Goal: Transaction & Acquisition: Purchase product/service

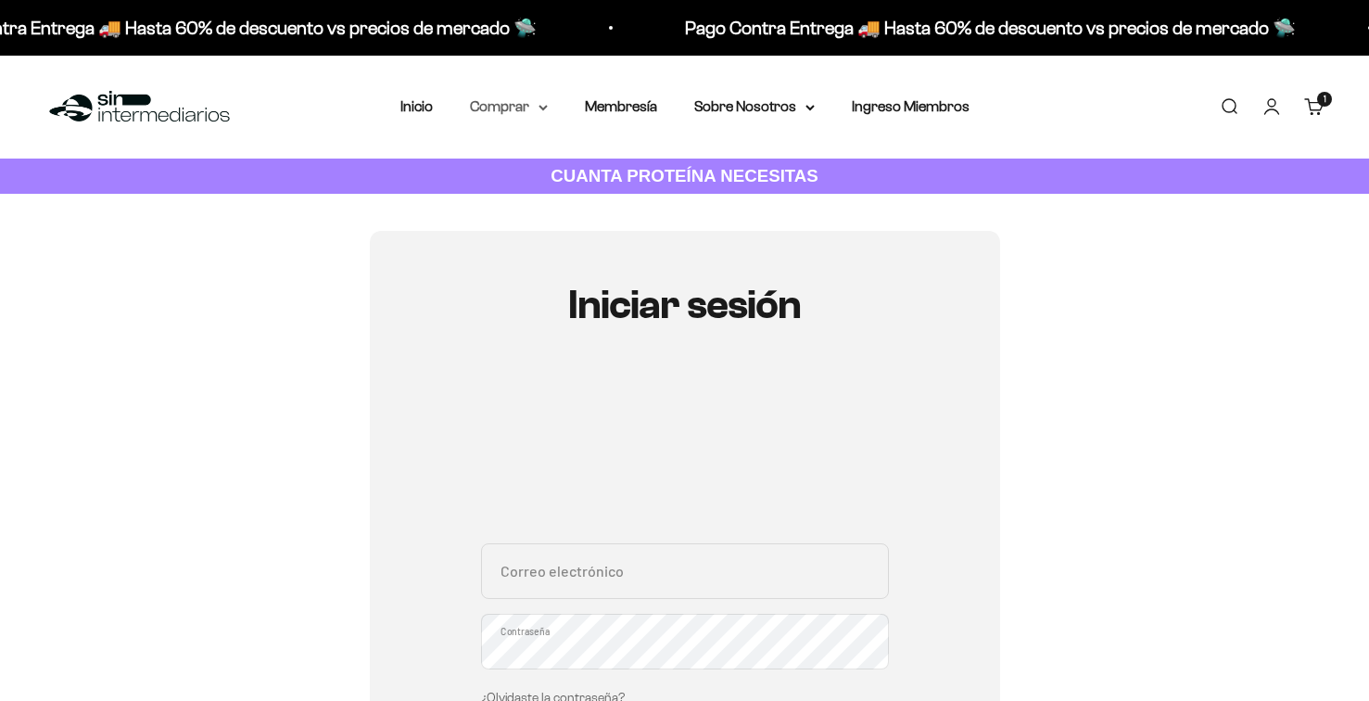
click at [508, 101] on summary "Comprar" at bounding box center [509, 107] width 78 height 24
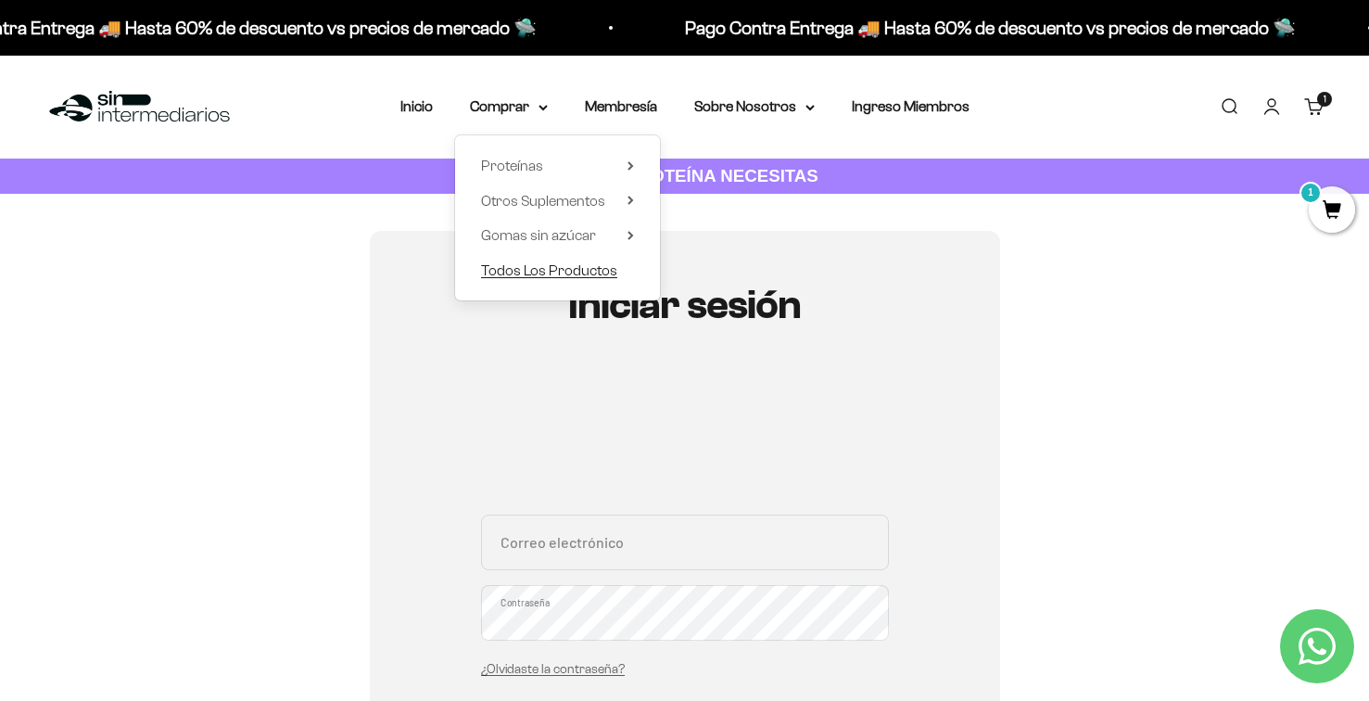
click at [530, 271] on span "Todos Los Productos" at bounding box center [549, 270] width 136 height 16
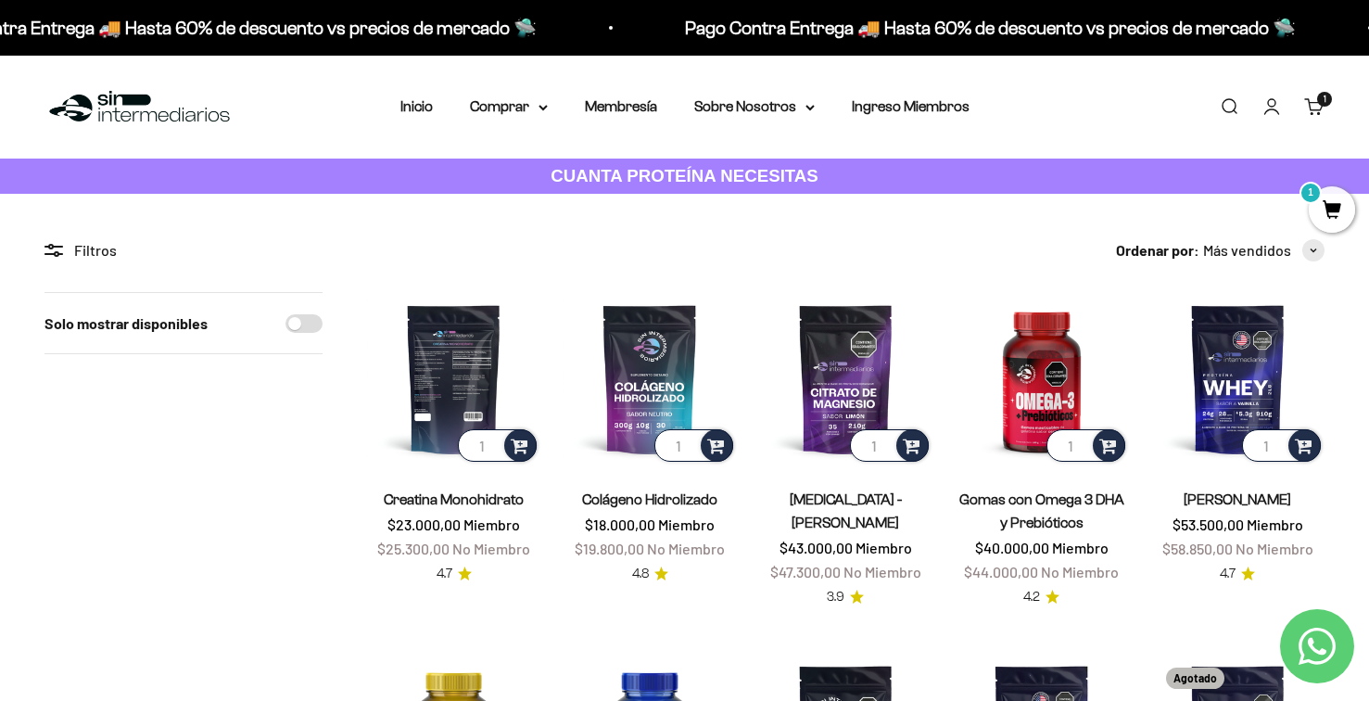
click at [461, 381] on img at bounding box center [453, 378] width 173 height 173
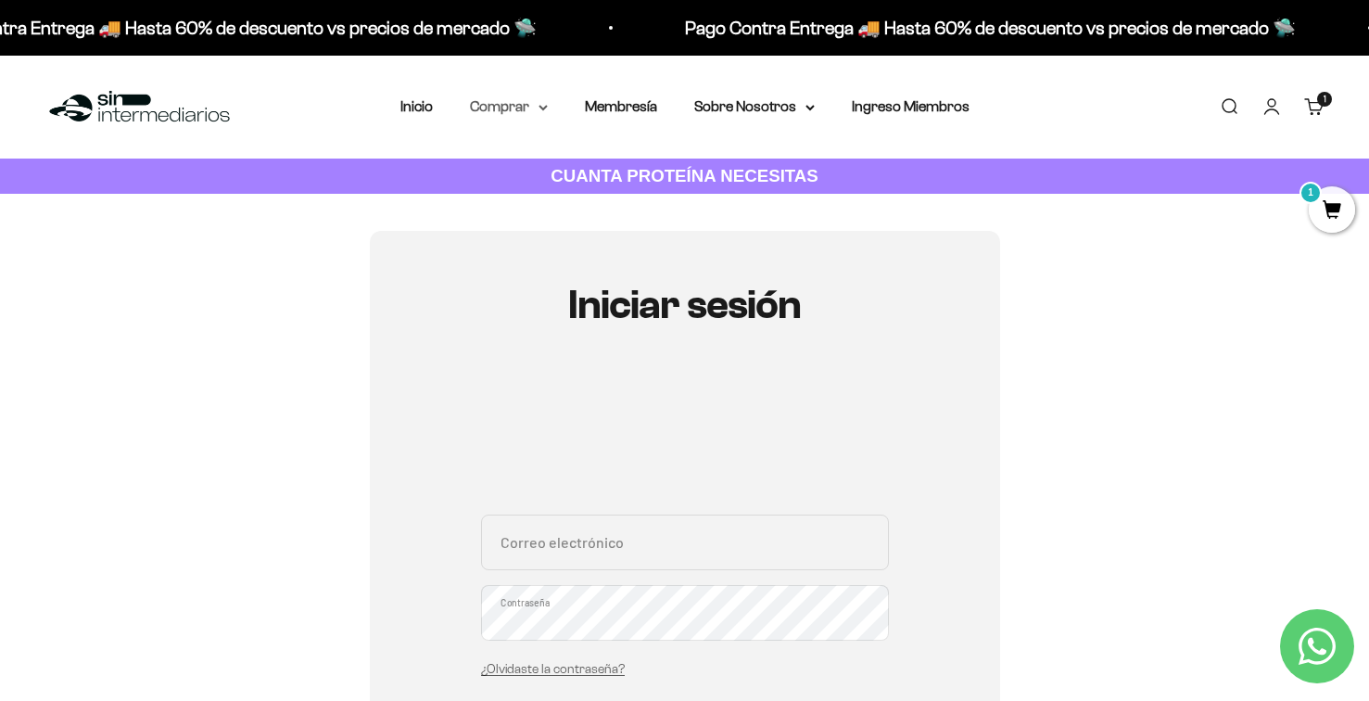
click at [528, 111] on summary "Comprar" at bounding box center [509, 107] width 78 height 24
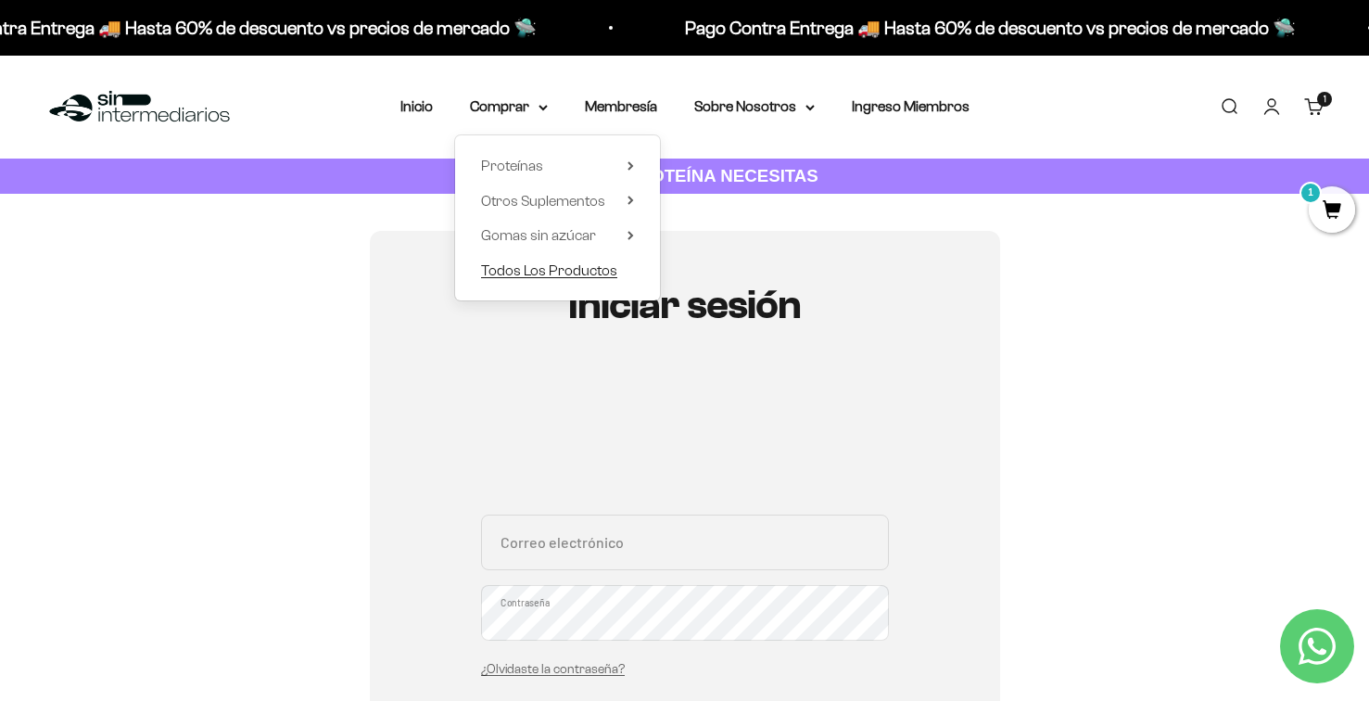
click at [580, 264] on span "Todos Los Productos" at bounding box center [549, 270] width 136 height 16
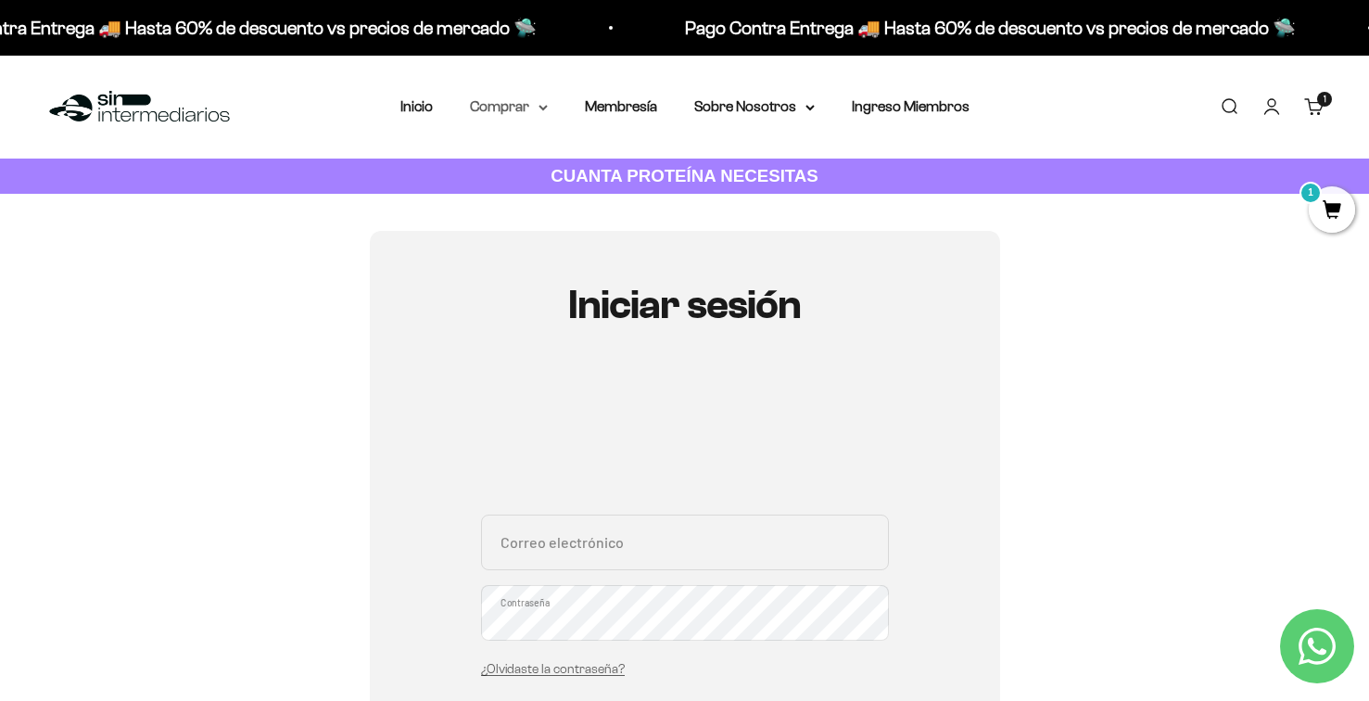
click at [503, 105] on summary "Comprar" at bounding box center [509, 107] width 78 height 24
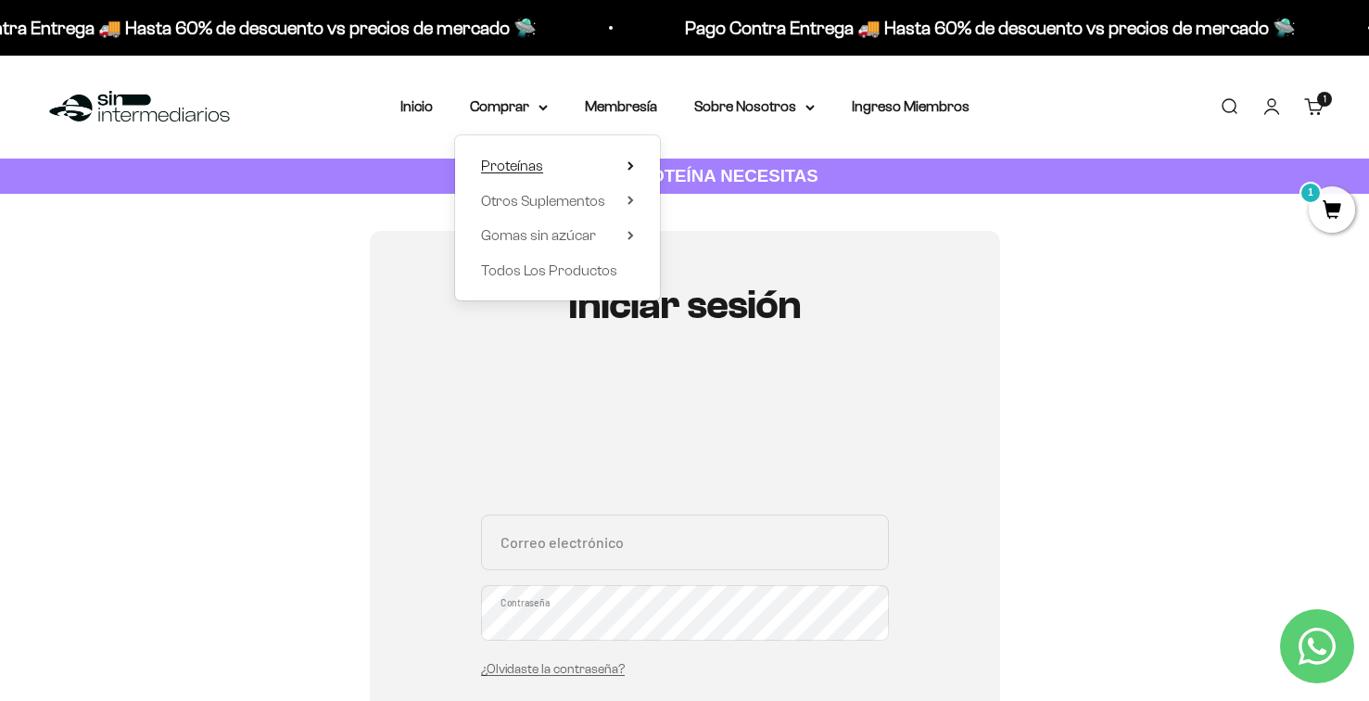
click at [525, 164] on span "Proteínas" at bounding box center [512, 166] width 62 height 16
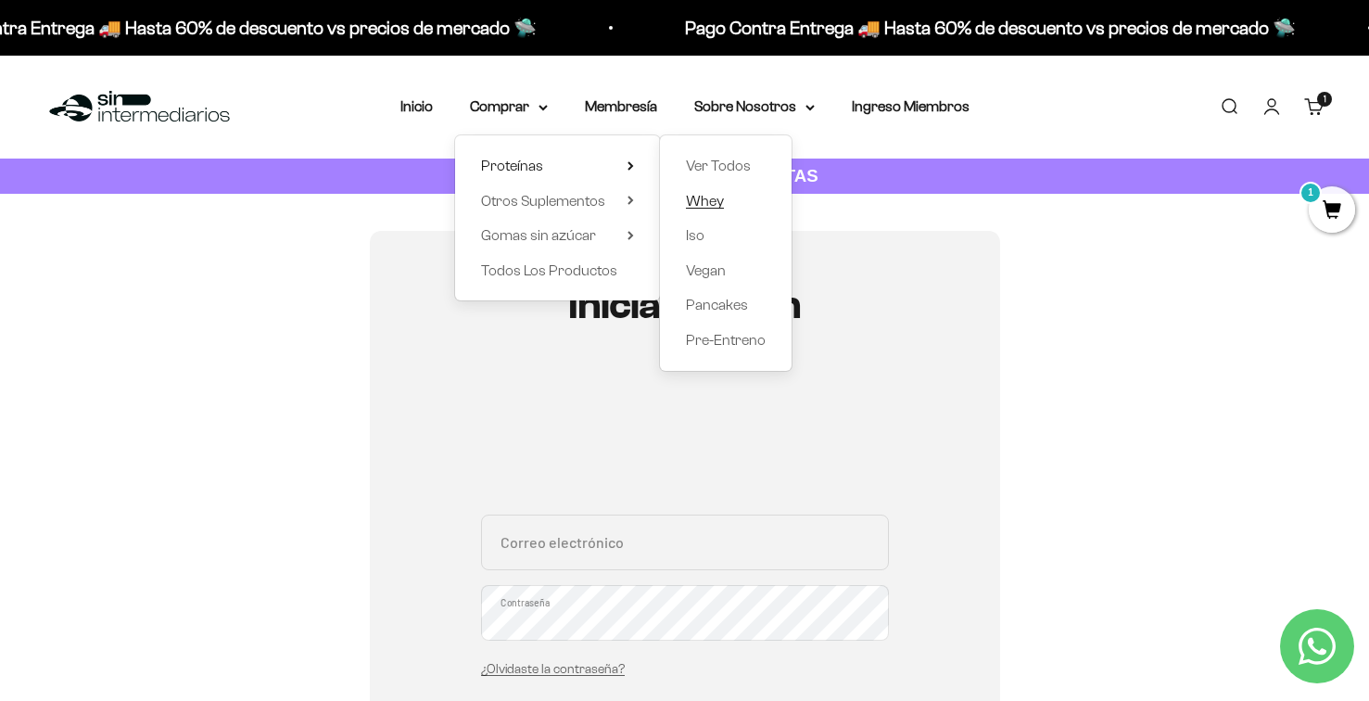
click at [713, 201] on span "Whey" at bounding box center [705, 201] width 38 height 16
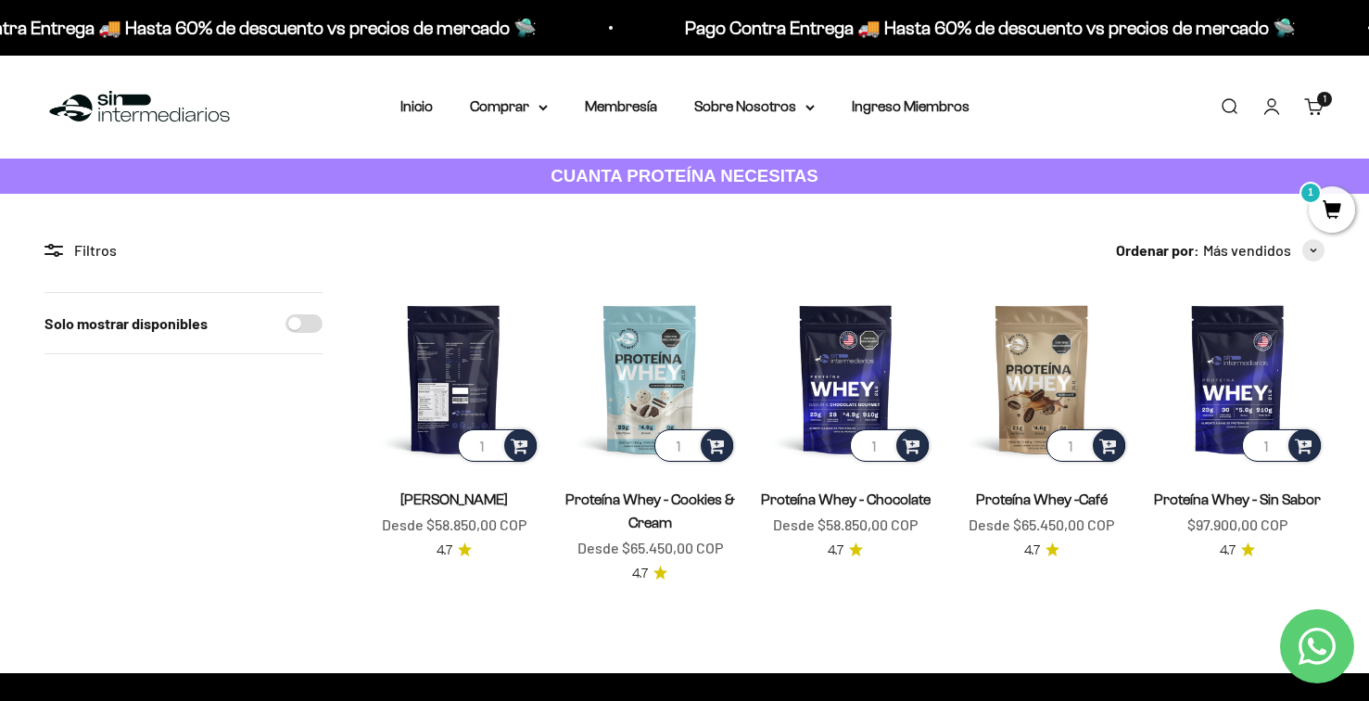
click at [432, 383] on img at bounding box center [453, 378] width 173 height 173
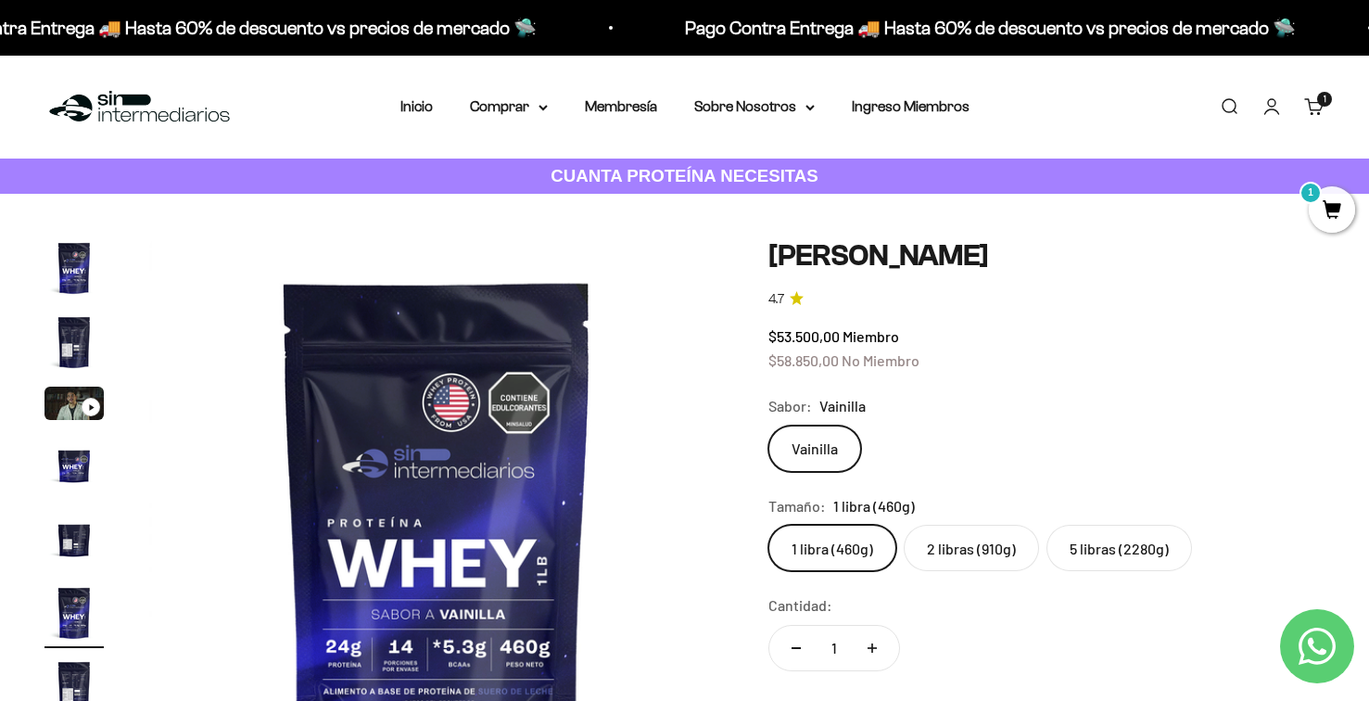
click at [69, 335] on img "Ir al artículo 2" at bounding box center [73, 341] width 59 height 59
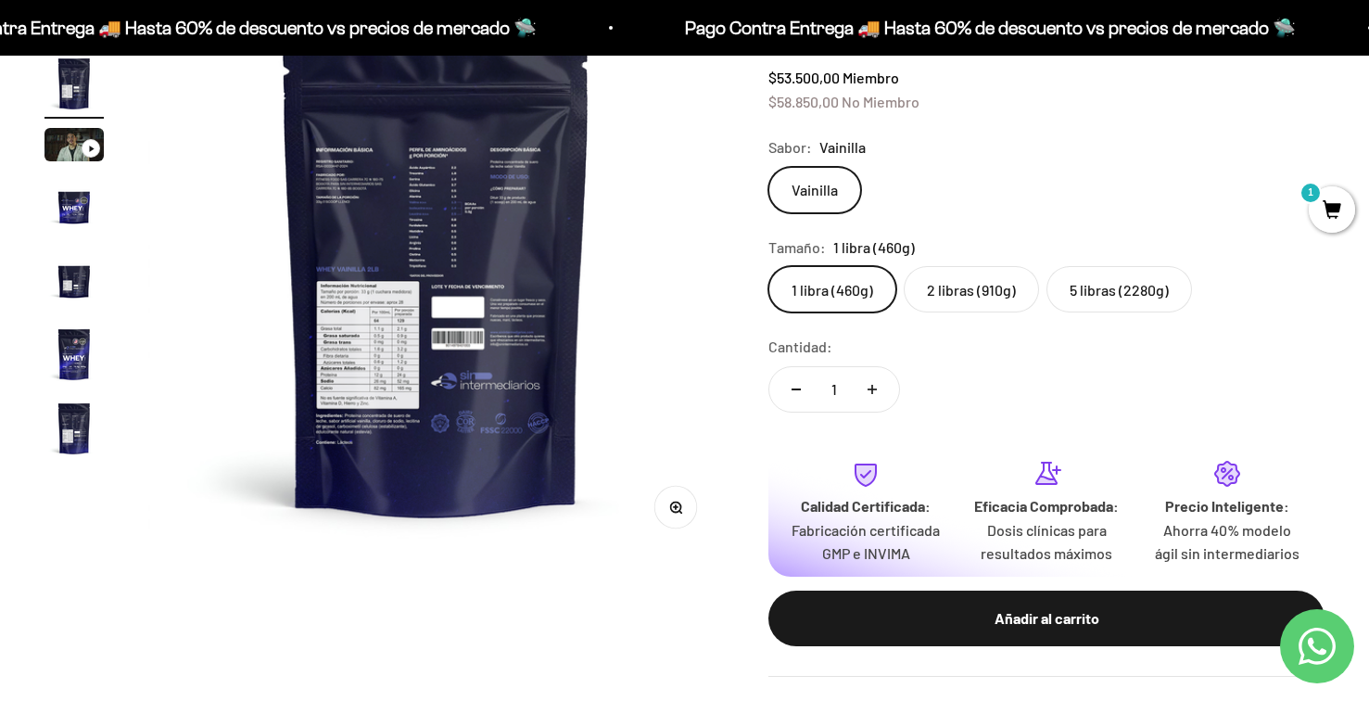
scroll to position [315, 0]
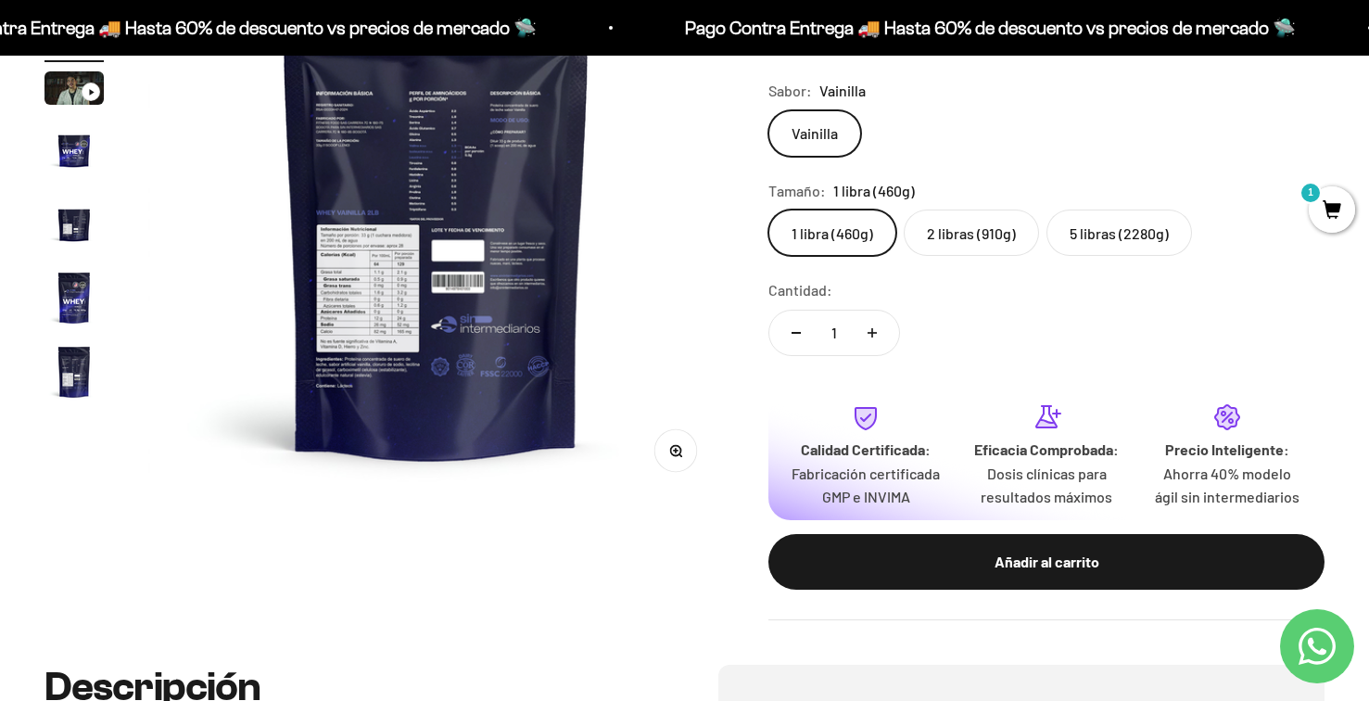
click at [661, 447] on button "Zoom" at bounding box center [676, 451] width 42 height 42
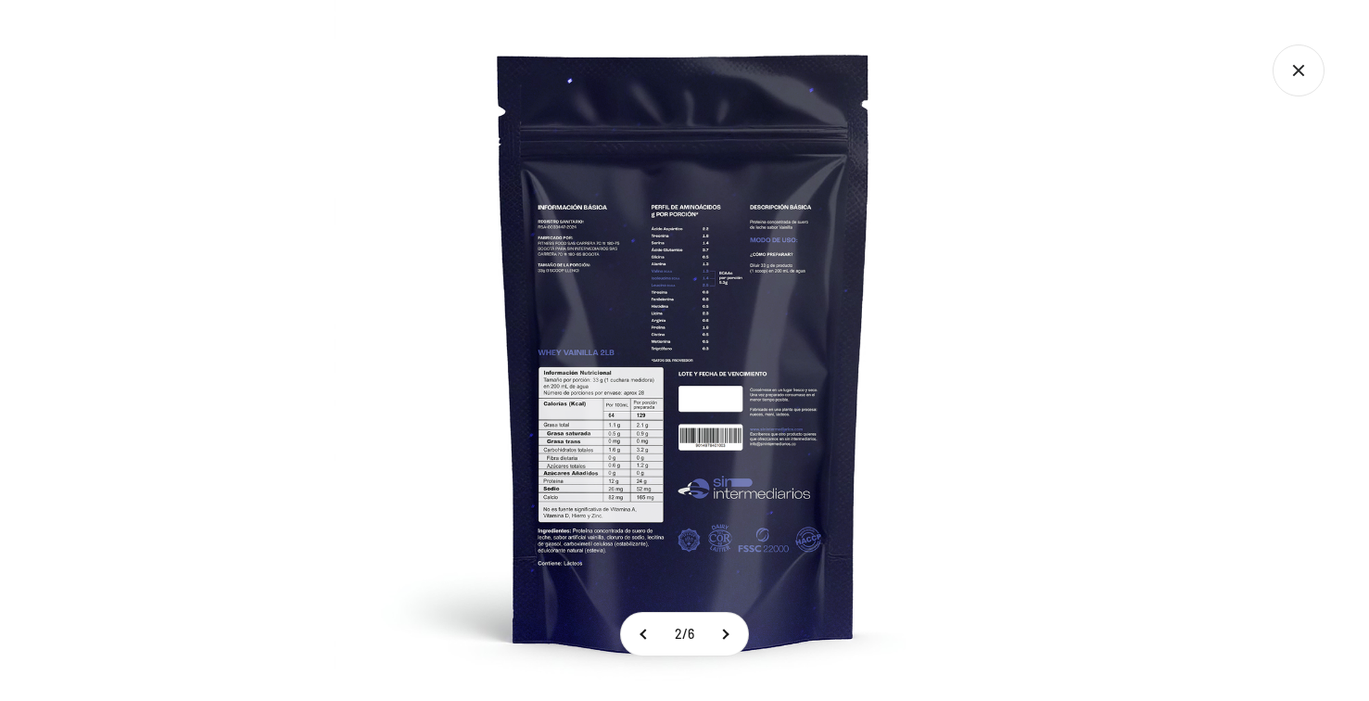
click at [601, 365] on img at bounding box center [684, 350] width 701 height 701
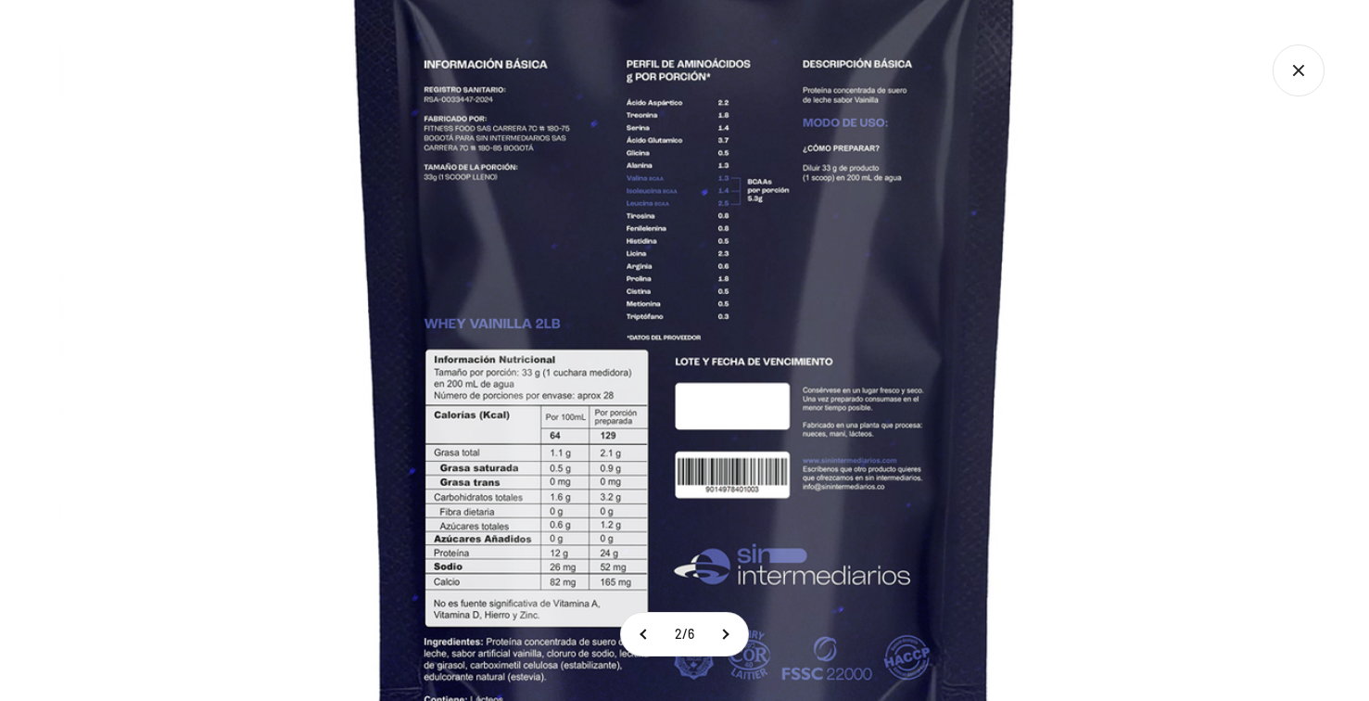
click at [1304, 70] on icon "Cerrar galería" at bounding box center [1298, 70] width 52 height 52
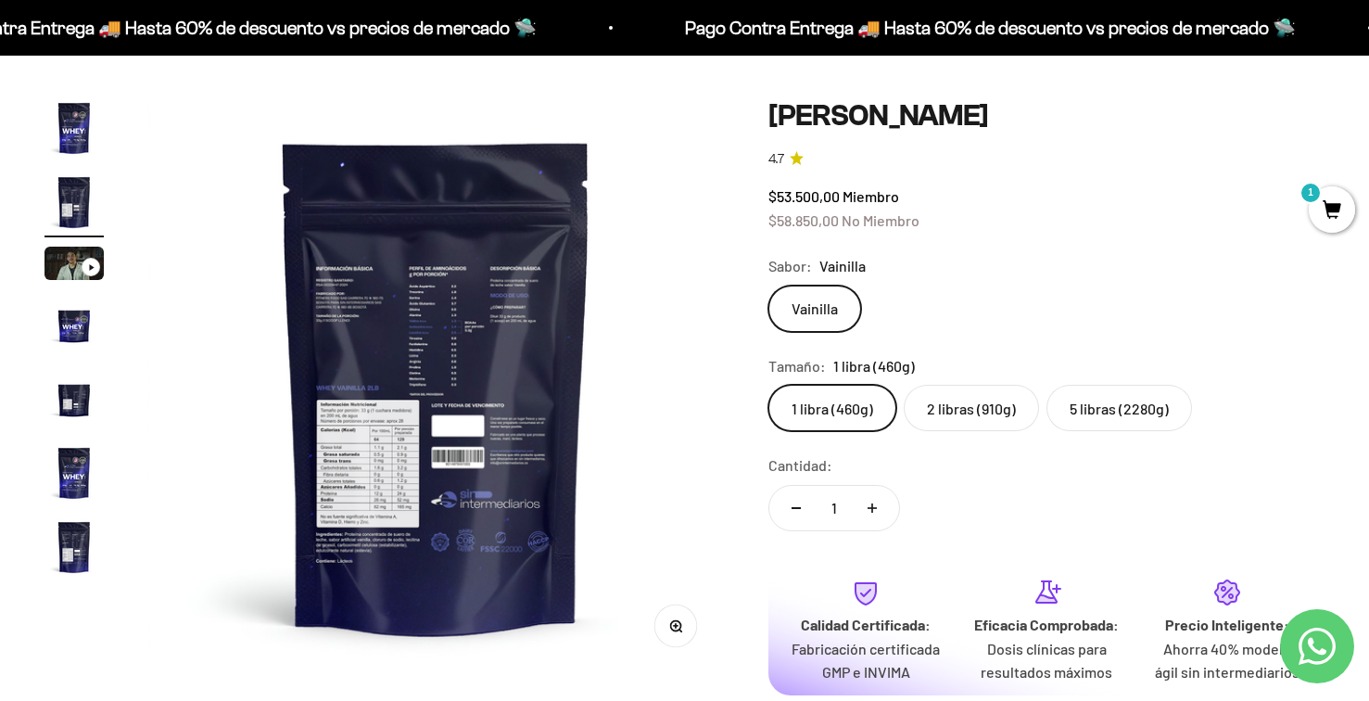
scroll to position [155, 0]
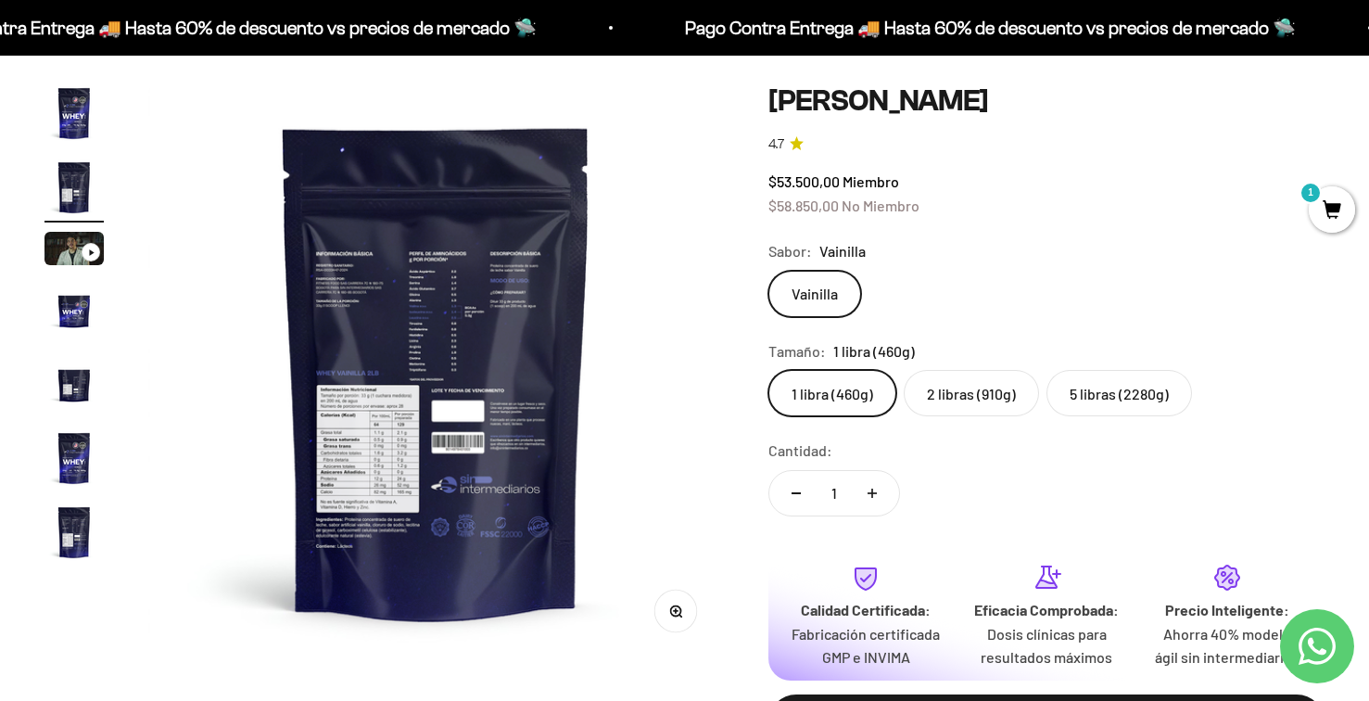
click at [960, 398] on label "2 libras (910g)" at bounding box center [971, 393] width 135 height 46
click at [768, 370] on input "2 libras (910g)" at bounding box center [767, 369] width 1 height 1
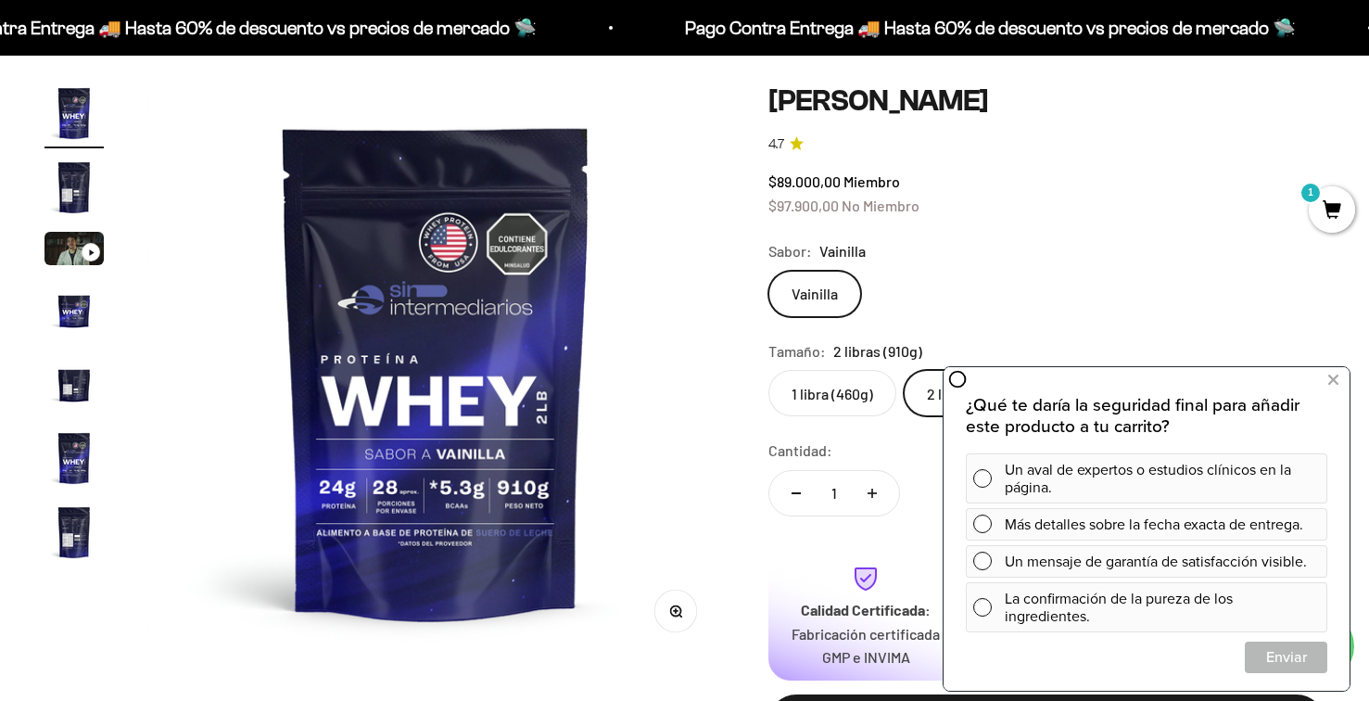
click at [1118, 249] on div "Sabor: Vainilla" at bounding box center [1046, 251] width 556 height 24
click at [1334, 375] on icon at bounding box center [1333, 380] width 10 height 24
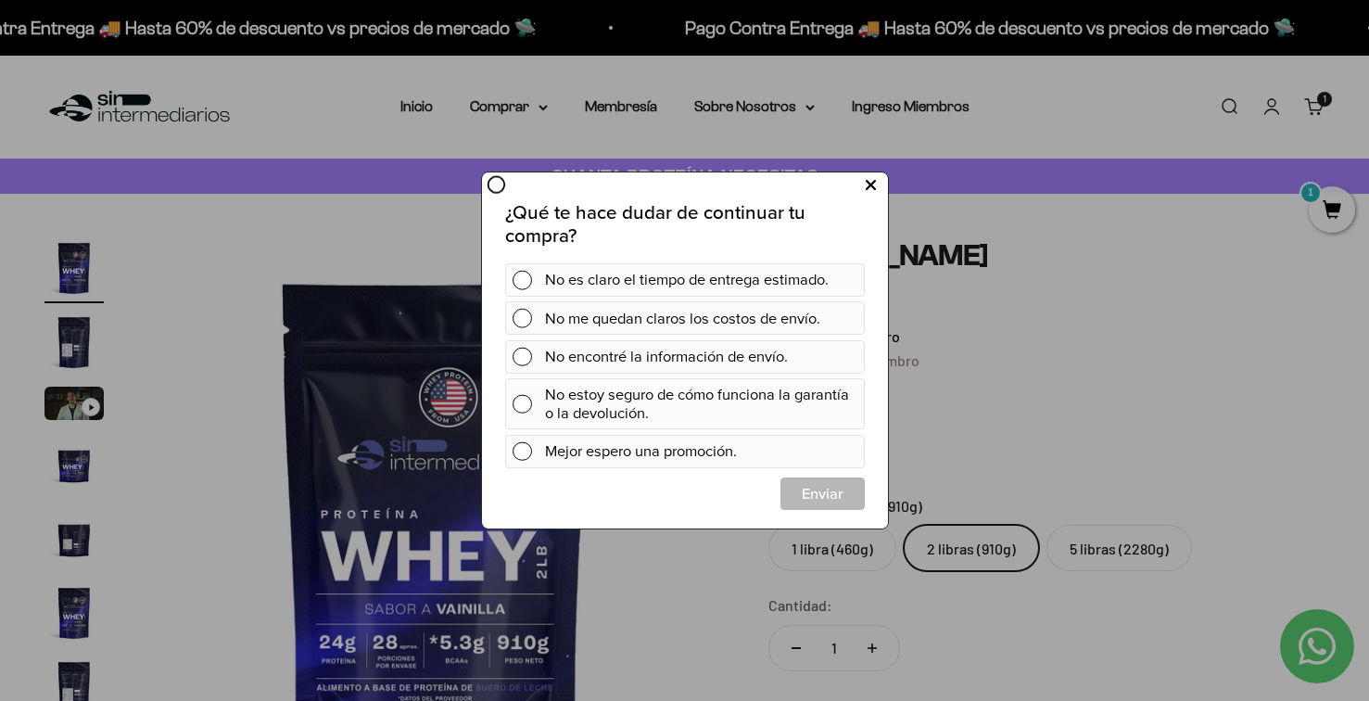
click at [874, 182] on icon at bounding box center [870, 185] width 10 height 25
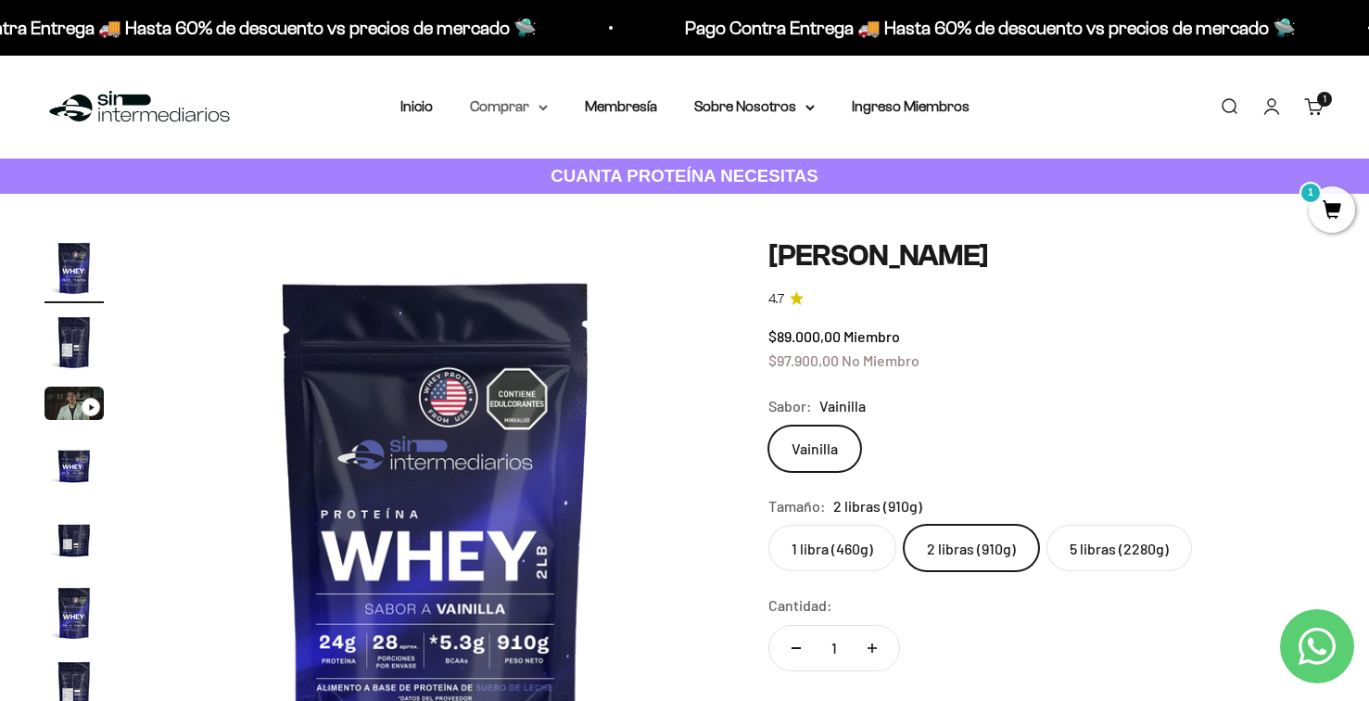
click at [531, 100] on summary "Comprar" at bounding box center [509, 107] width 78 height 24
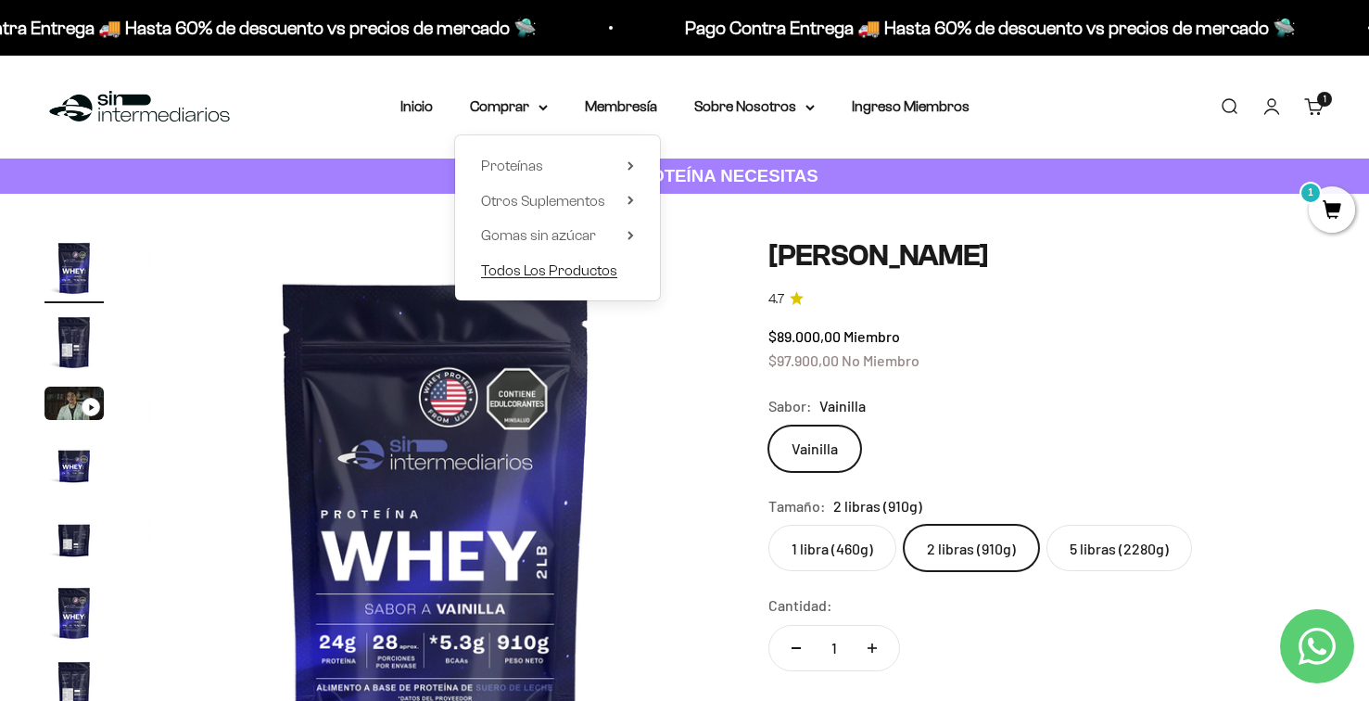
click at [565, 272] on span "Todos Los Productos" at bounding box center [549, 270] width 136 height 16
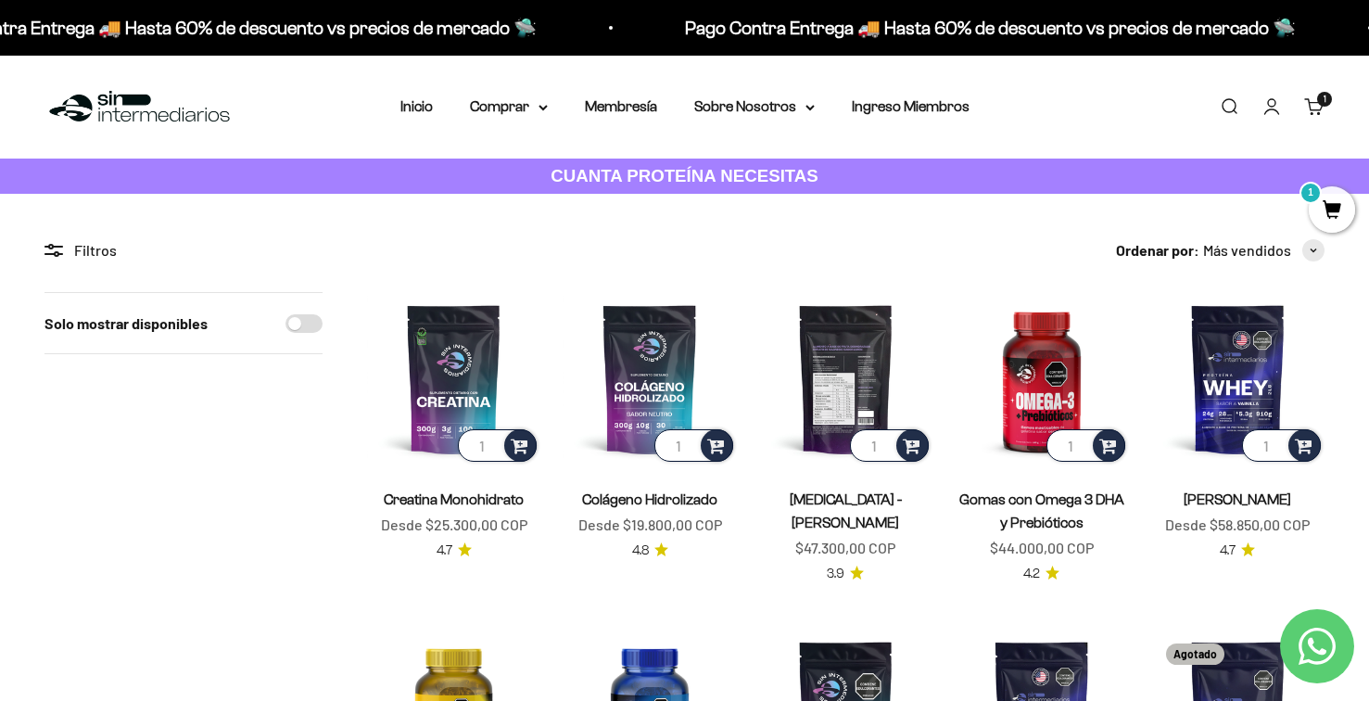
click at [851, 379] on img at bounding box center [845, 378] width 173 height 173
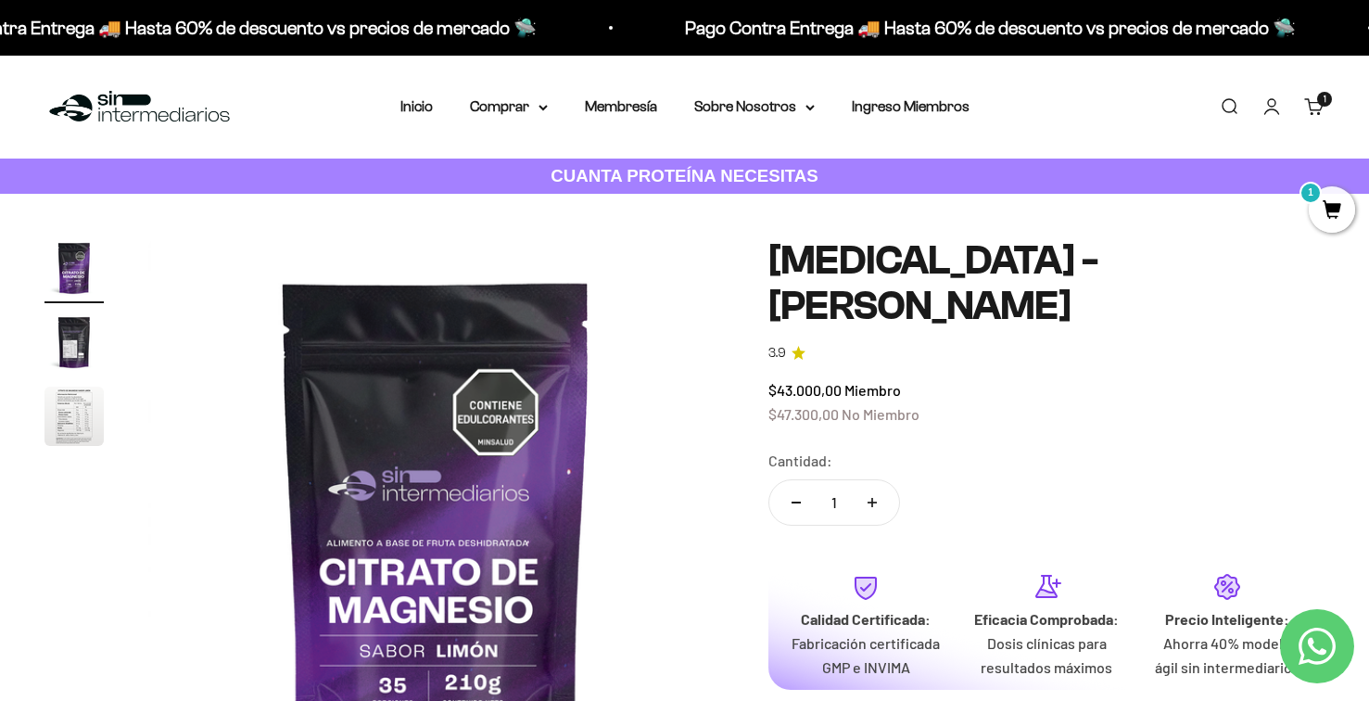
click at [58, 335] on img "Ir al artículo 2" at bounding box center [73, 341] width 59 height 59
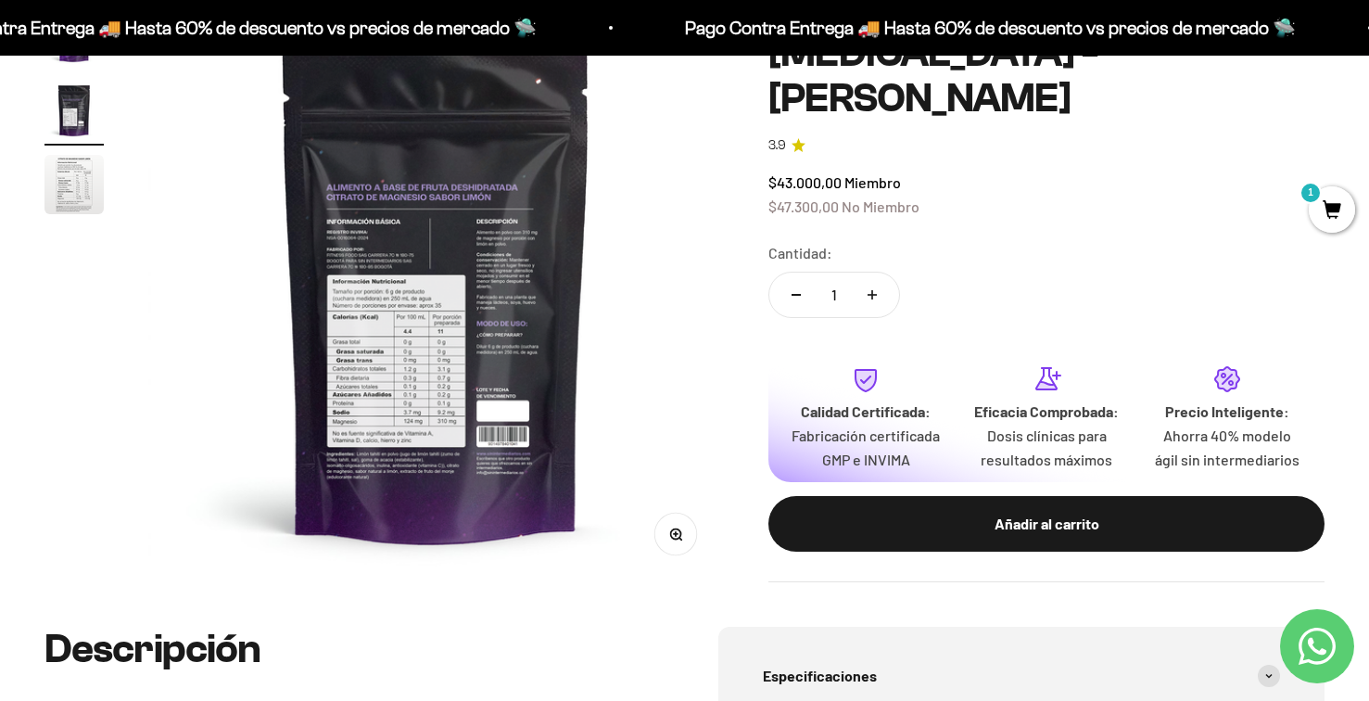
scroll to position [225, 0]
